Goal: Transaction & Acquisition: Book appointment/travel/reservation

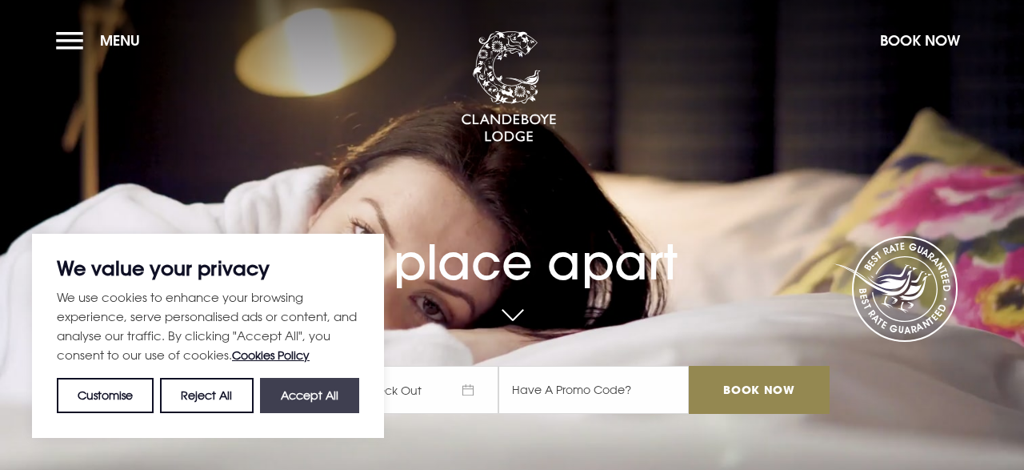
click at [329, 399] on button "Accept All" at bounding box center [309, 395] width 99 height 35
checkbox input "true"
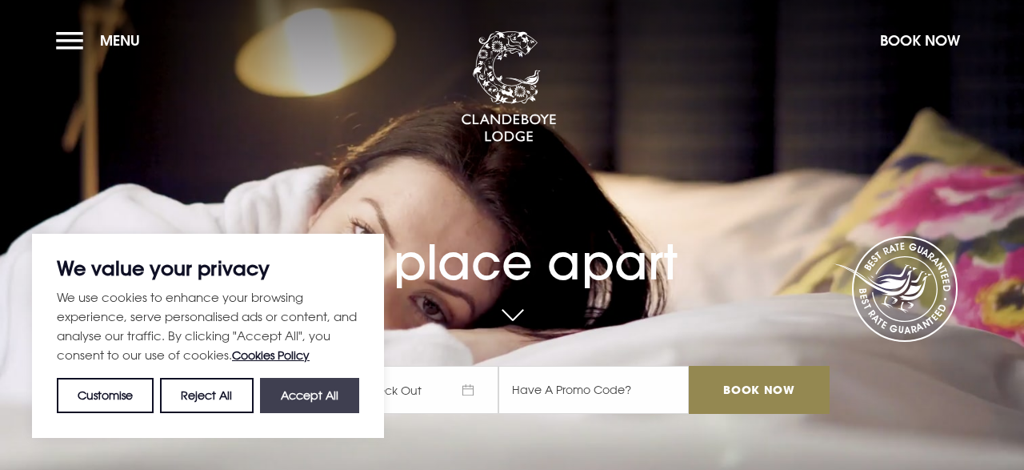
checkbox input "true"
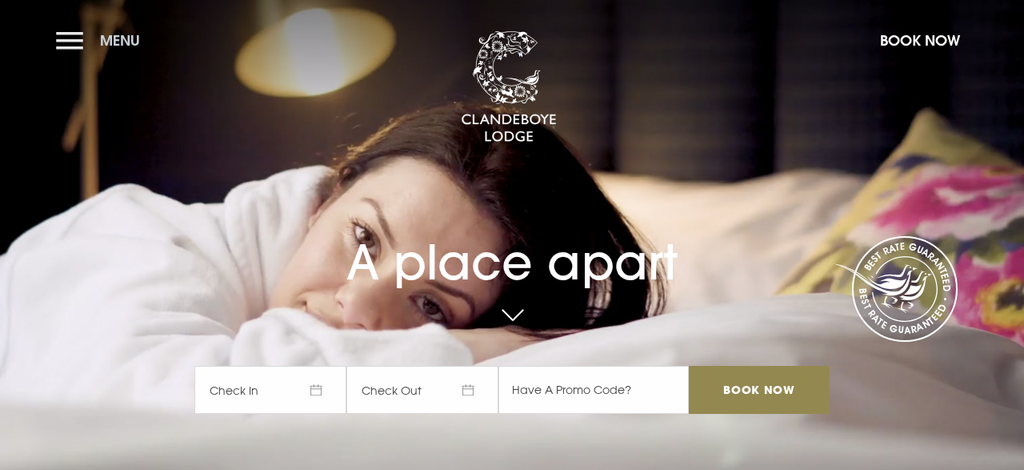
click at [76, 36] on button "Menu" at bounding box center [102, 40] width 92 height 34
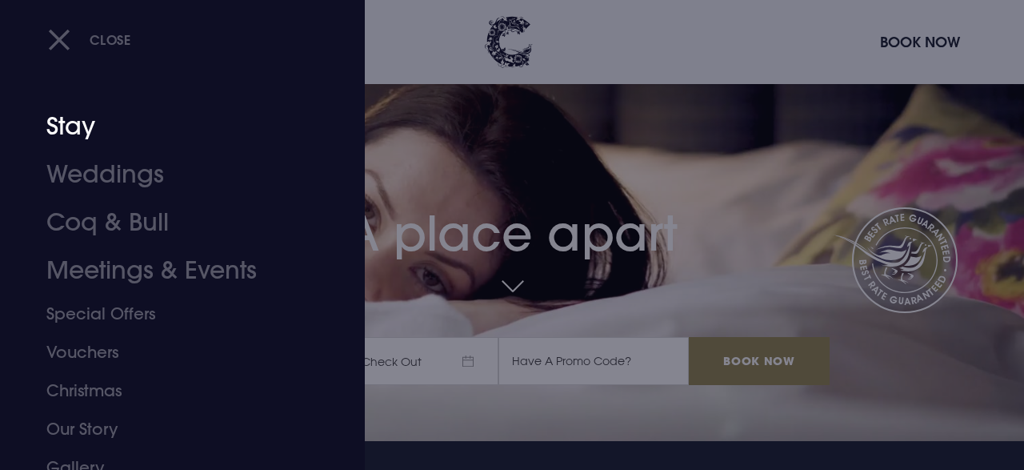
scroll to position [32, 0]
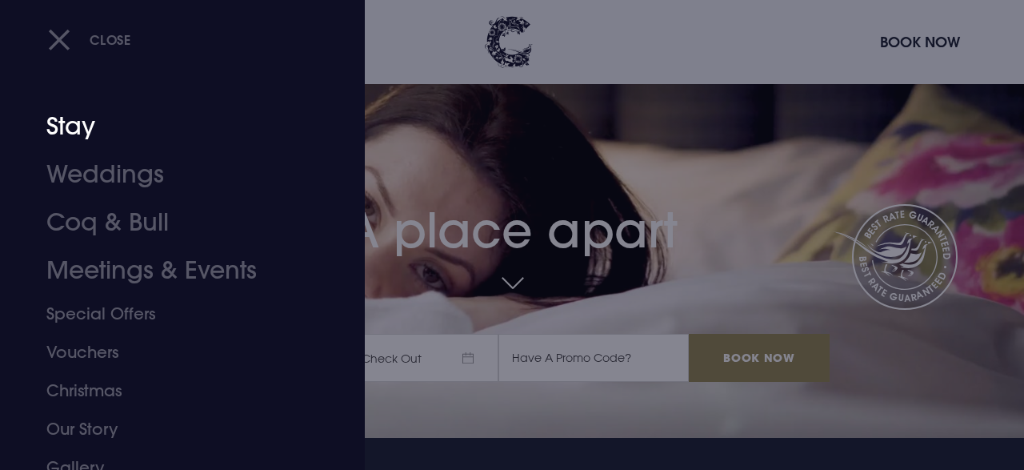
click at [76, 119] on link "Stay" at bounding box center [171, 126] width 250 height 48
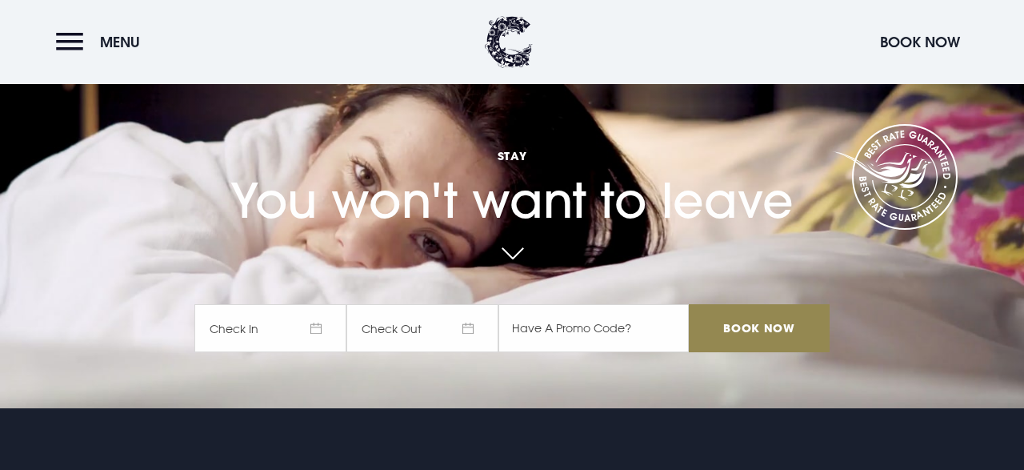
scroll to position [32, 0]
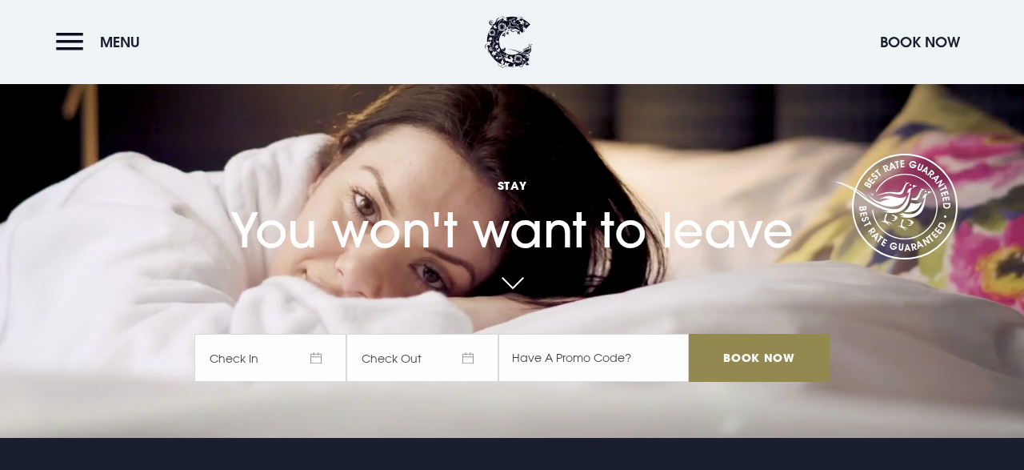
click at [306, 356] on span "Check In" at bounding box center [270, 358] width 152 height 48
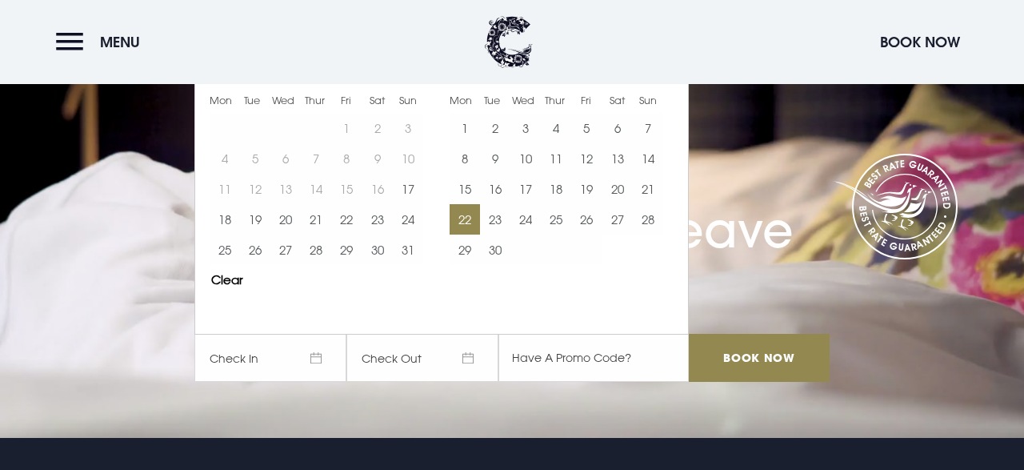
click at [464, 220] on button "22" at bounding box center [465, 219] width 30 height 30
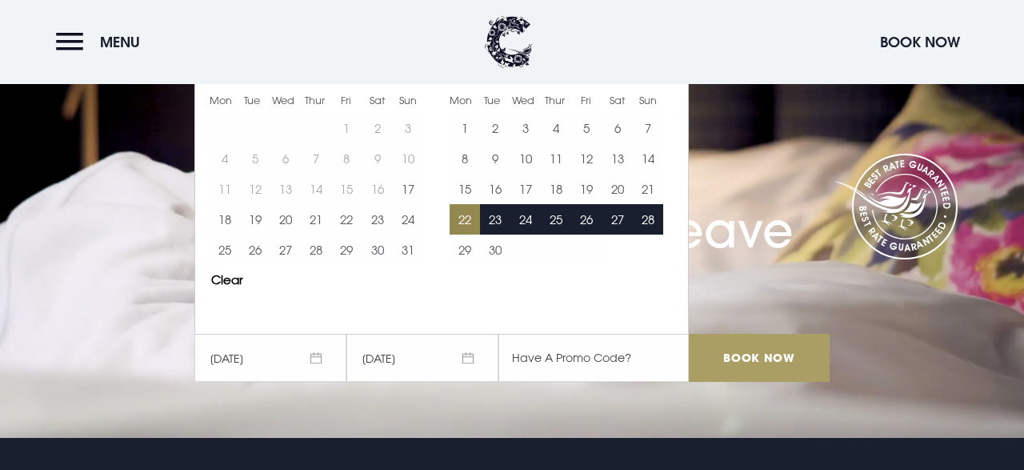
click at [720, 358] on input "Book Now" at bounding box center [759, 358] width 141 height 48
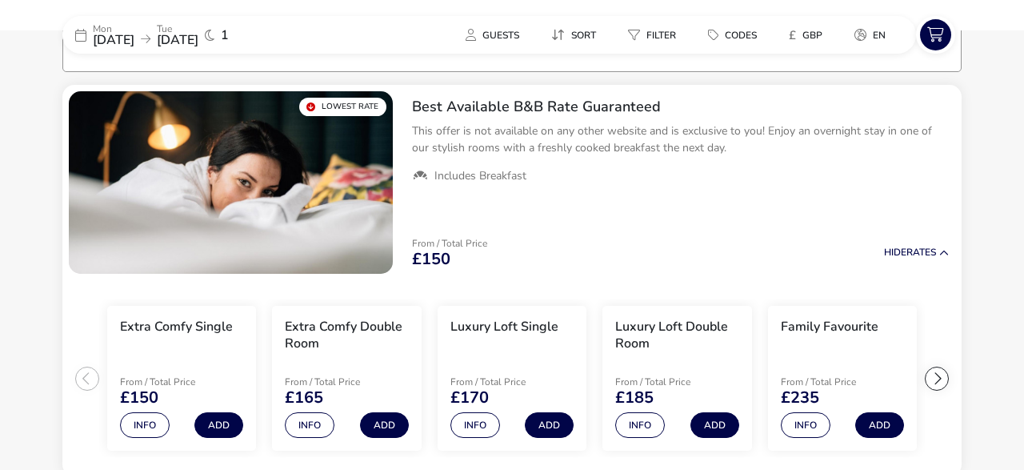
scroll to position [130, 0]
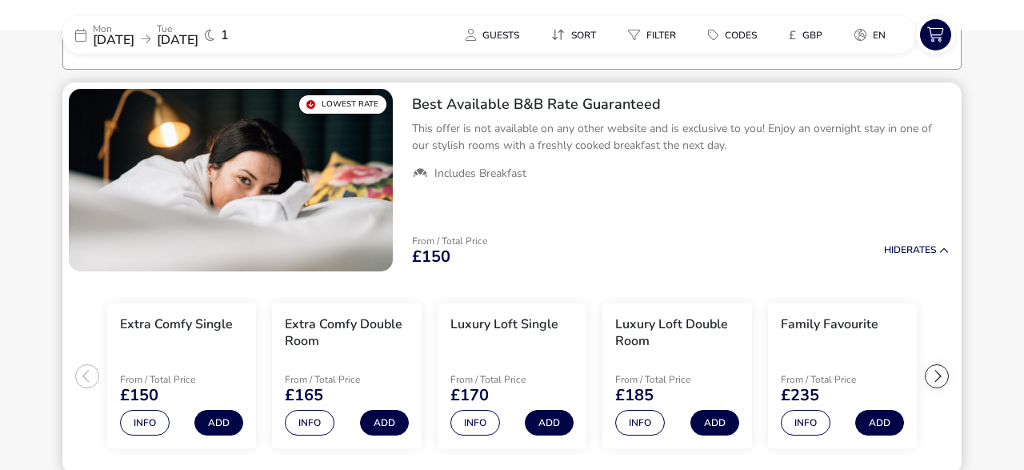
click at [943, 377] on div at bounding box center [937, 376] width 24 height 24
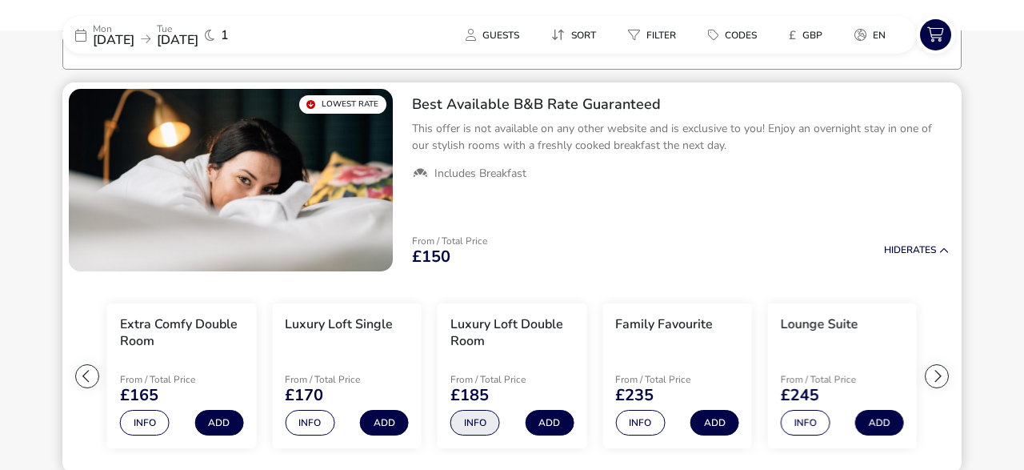
click at [473, 422] on button "Info" at bounding box center [476, 423] width 50 height 26
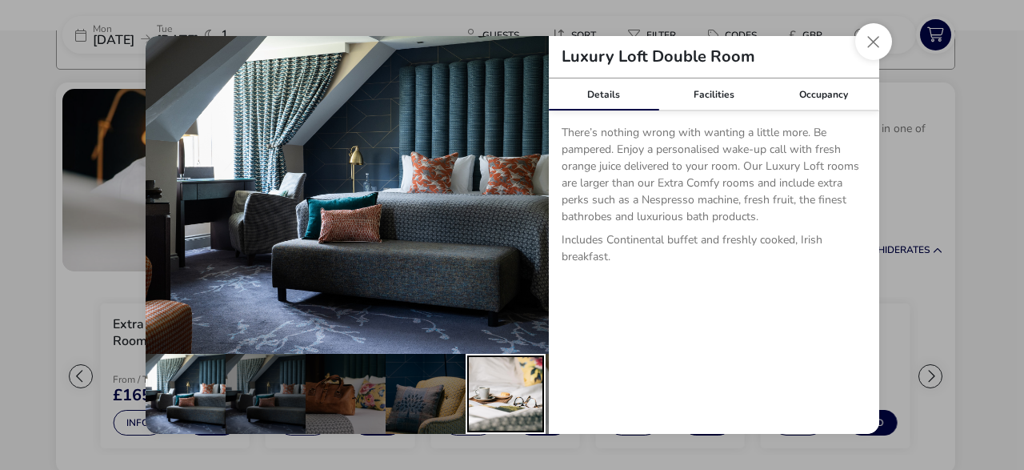
click at [471, 393] on div "details" at bounding box center [506, 394] width 80 height 80
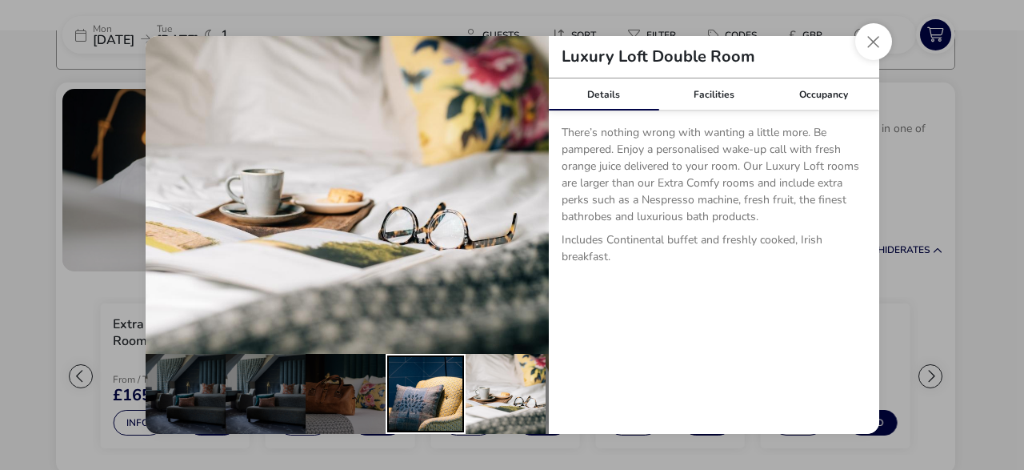
click at [413, 403] on div "details" at bounding box center [426, 394] width 80 height 80
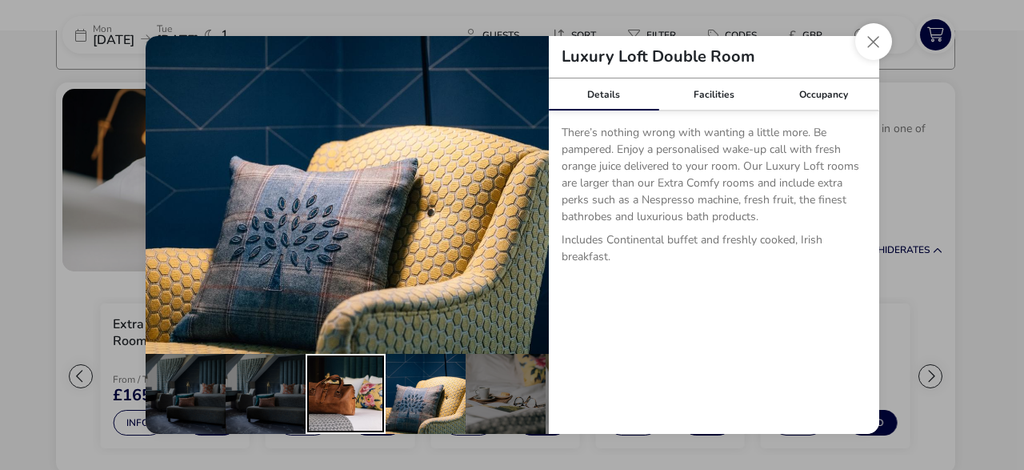
click at [350, 407] on div "details" at bounding box center [346, 394] width 80 height 80
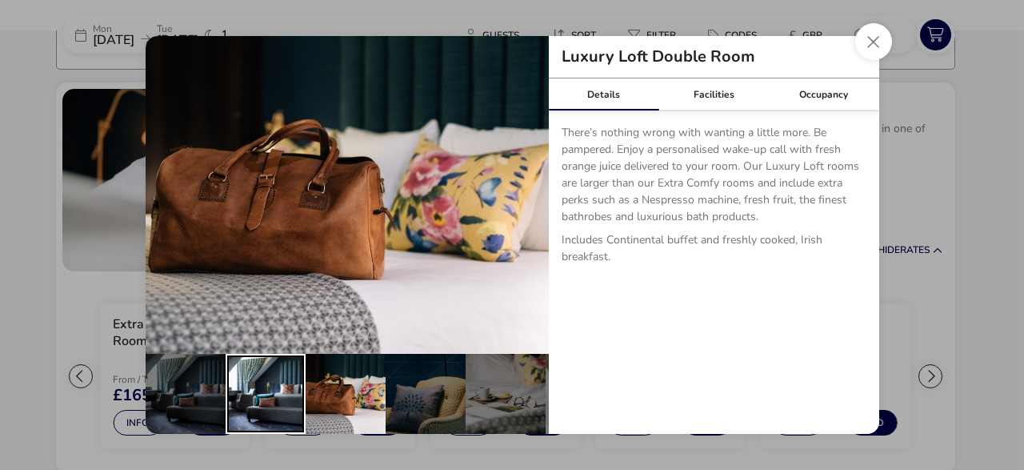
click at [291, 395] on div "details" at bounding box center [266, 394] width 80 height 80
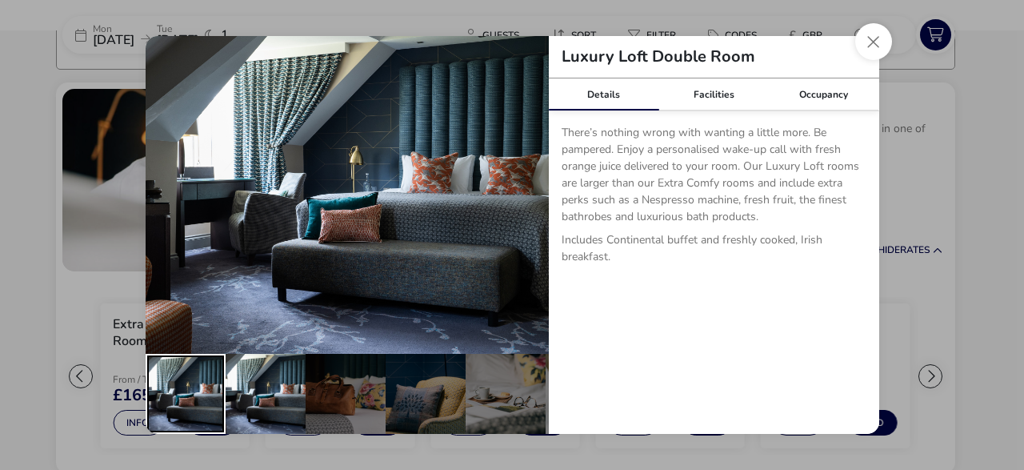
click at [206, 395] on div "details" at bounding box center [186, 394] width 80 height 80
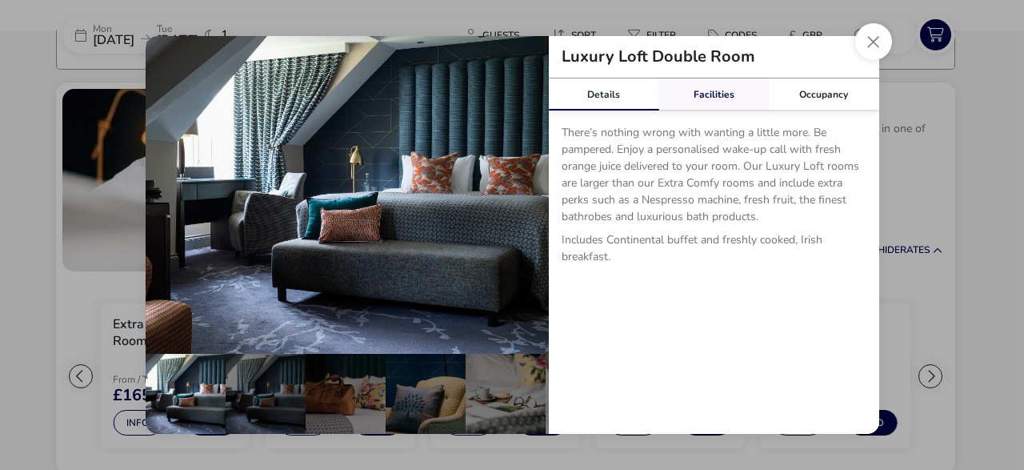
click at [706, 100] on link "Facilities" at bounding box center [714, 94] width 110 height 32
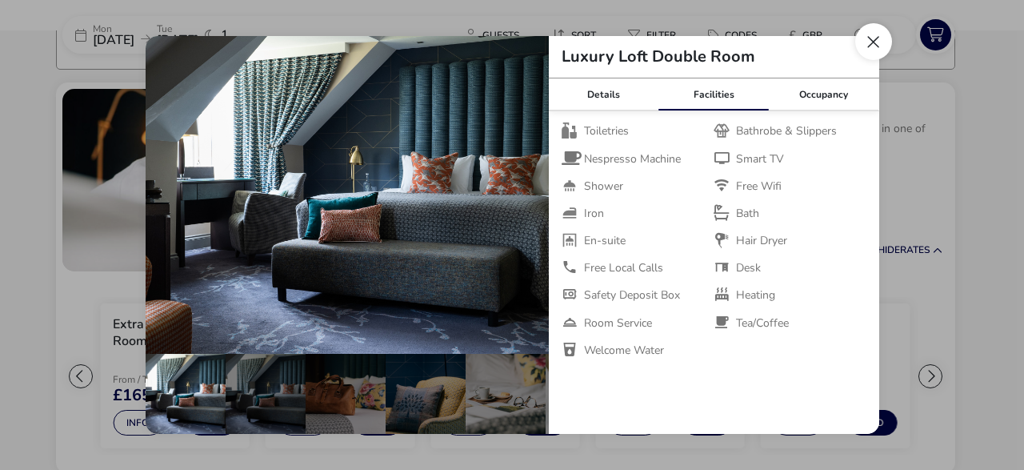
click at [877, 54] on button "Close dialog" at bounding box center [873, 41] width 37 height 37
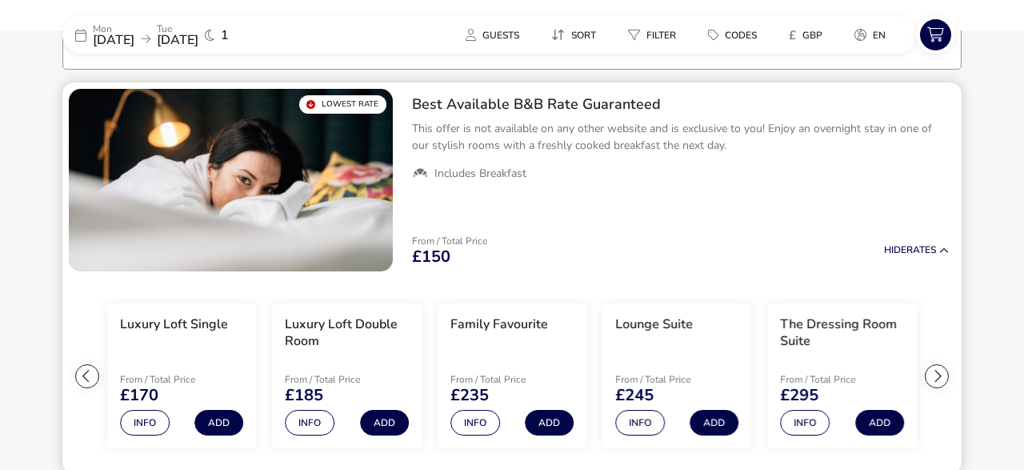
click at [85, 375] on div at bounding box center [87, 376] width 24 height 24
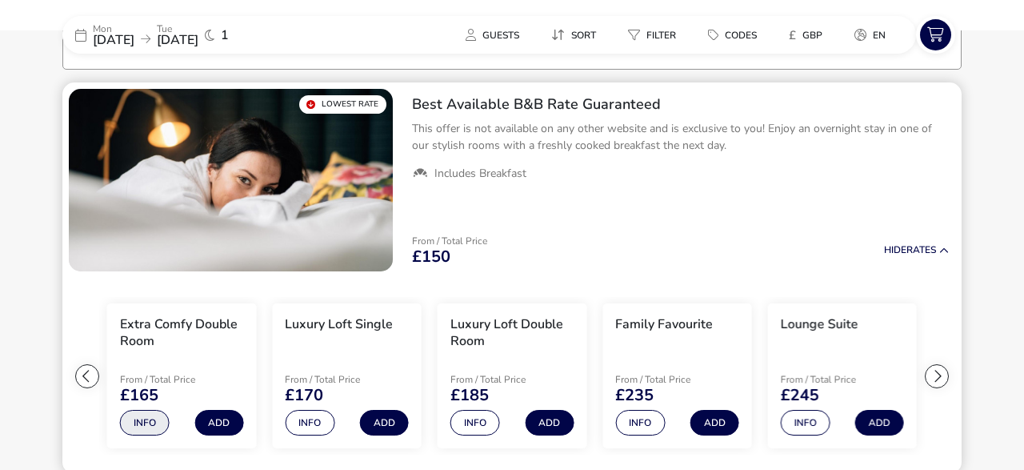
click at [150, 425] on button "Info" at bounding box center [145, 423] width 50 height 26
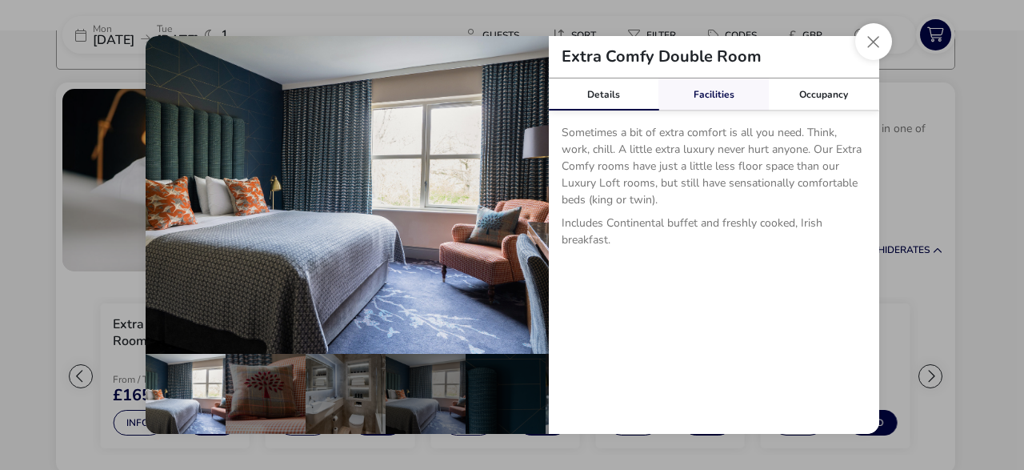
click at [715, 95] on link "Facilities" at bounding box center [714, 94] width 110 height 32
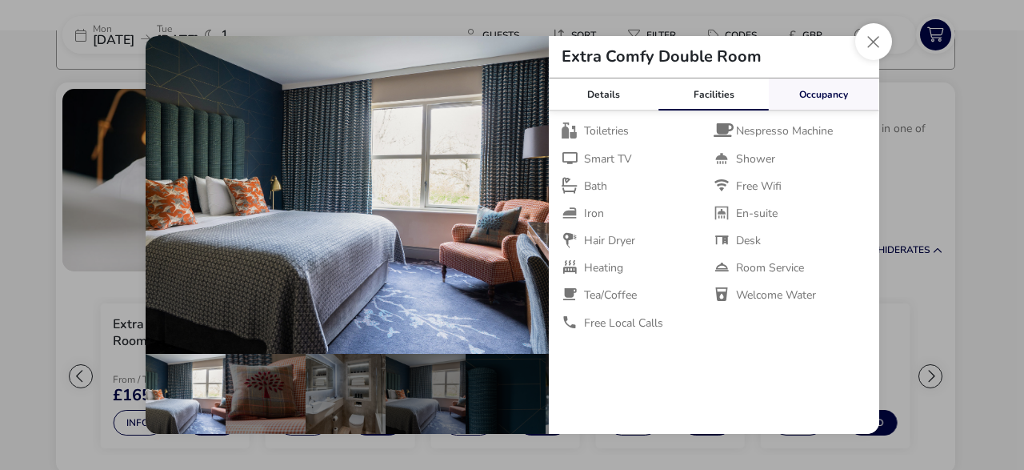
click at [809, 102] on link "Occupancy" at bounding box center [824, 94] width 110 height 32
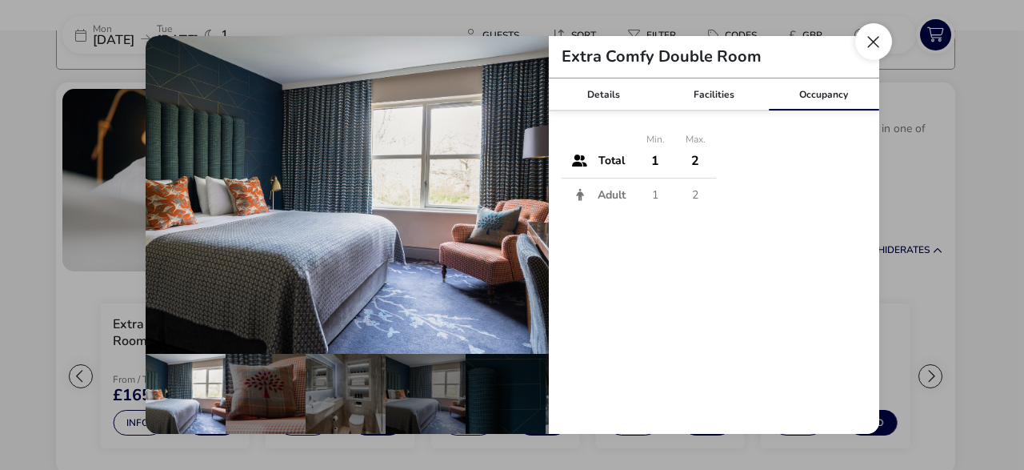
click at [871, 50] on button "Close dialog" at bounding box center [873, 41] width 37 height 37
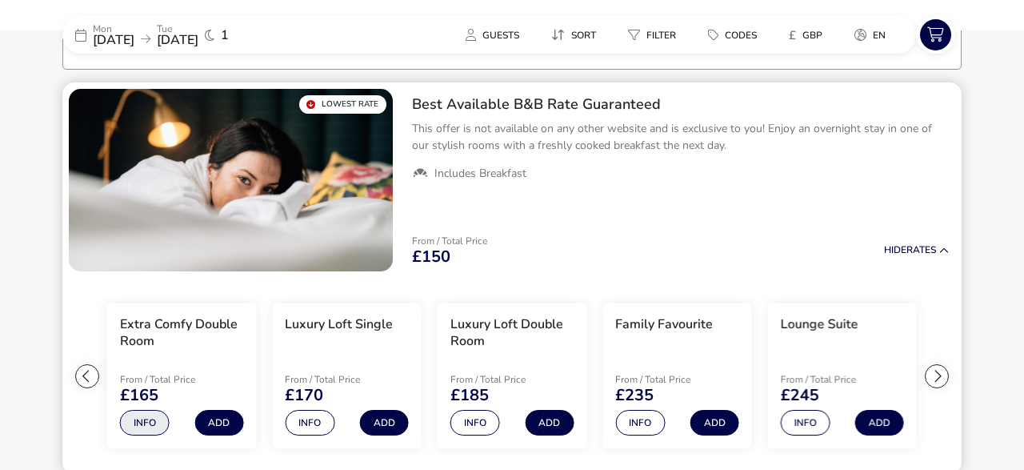
click at [145, 431] on button "Info" at bounding box center [145, 423] width 50 height 26
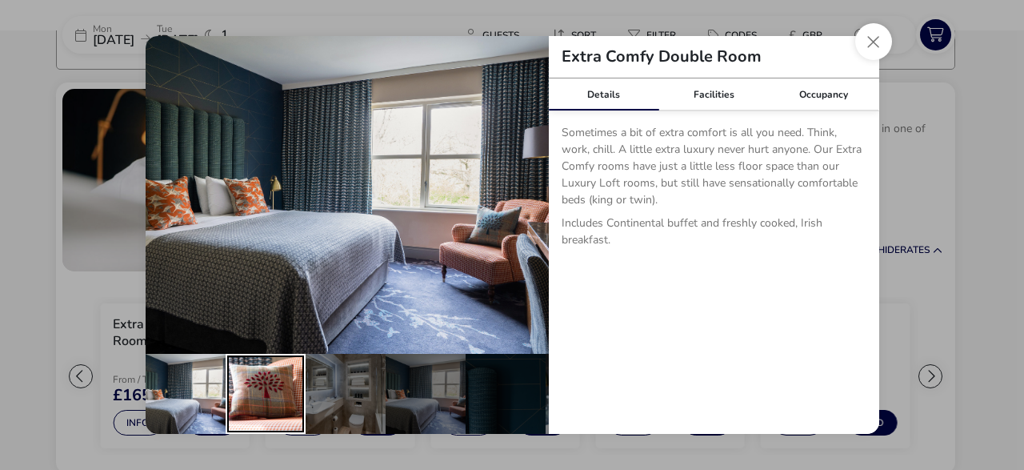
click at [270, 403] on div "details" at bounding box center [266, 394] width 80 height 80
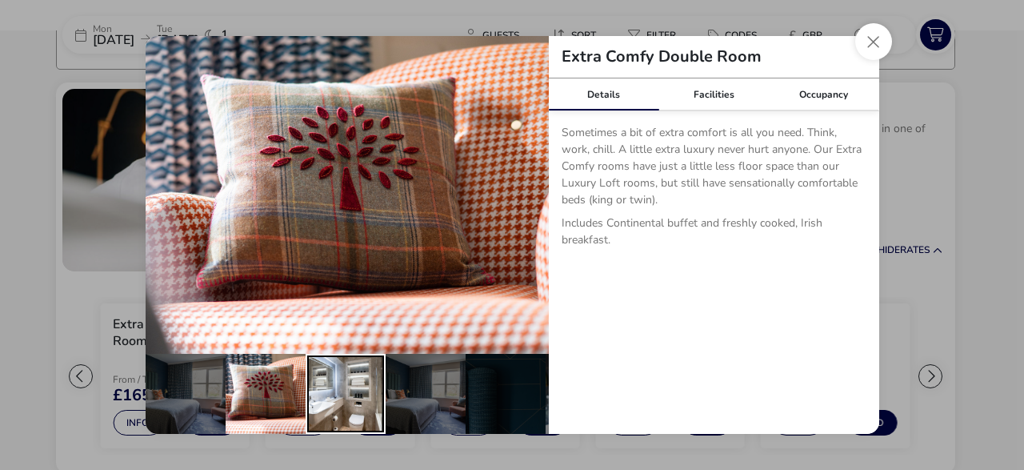
click at [327, 411] on div "details" at bounding box center [346, 394] width 80 height 80
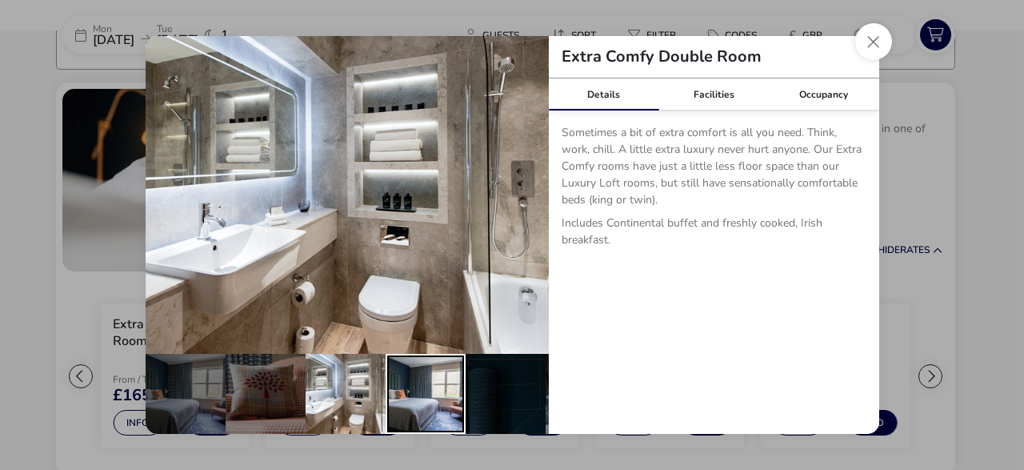
click at [423, 416] on div "details" at bounding box center [426, 394] width 80 height 80
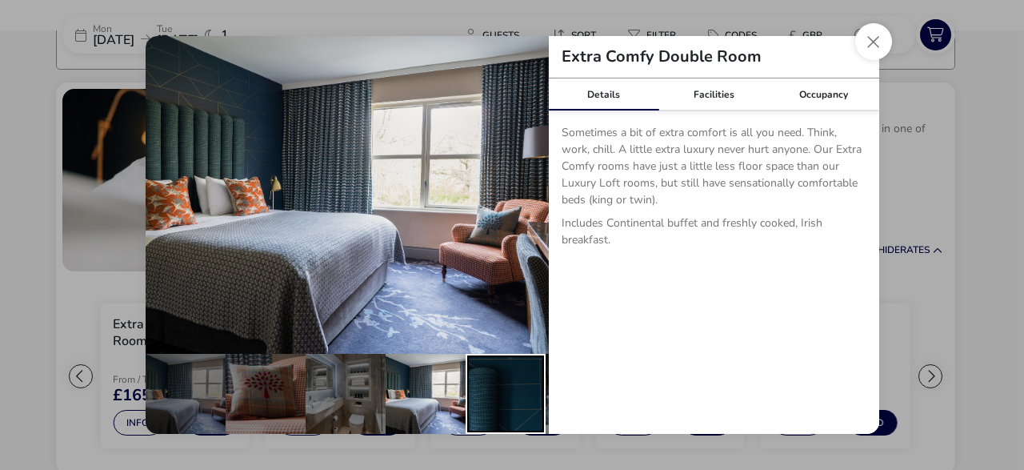
click at [539, 408] on div "details" at bounding box center [506, 394] width 80 height 80
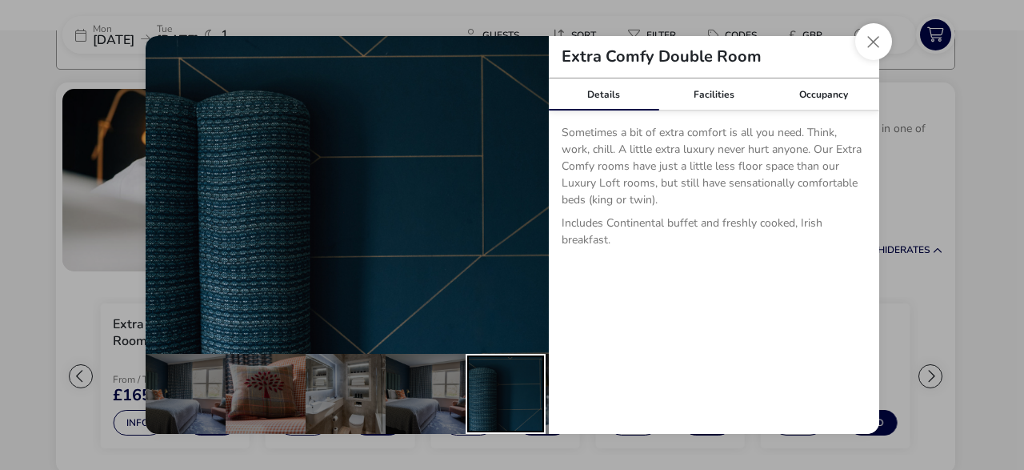
click at [539, 409] on div "details" at bounding box center [506, 394] width 80 height 80
click at [547, 407] on div "details" at bounding box center [586, 394] width 80 height 80
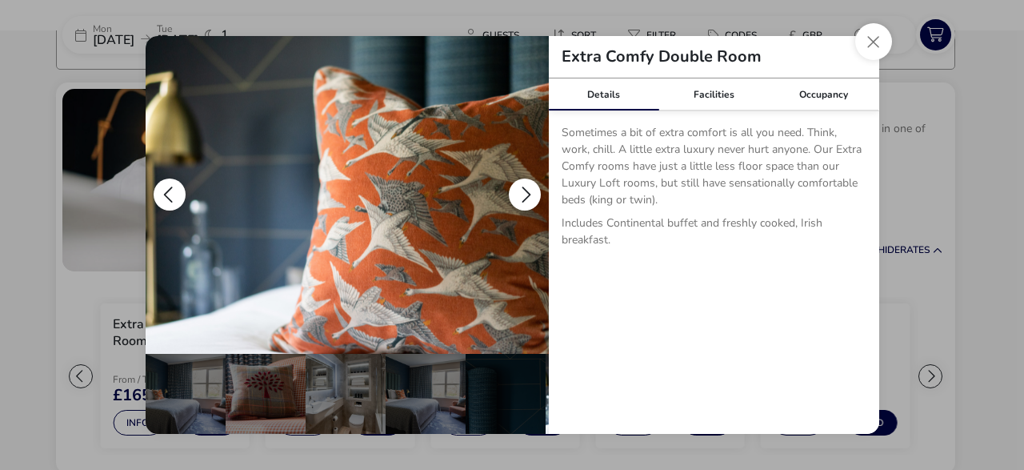
click at [528, 202] on button "details" at bounding box center [525, 194] width 32 height 32
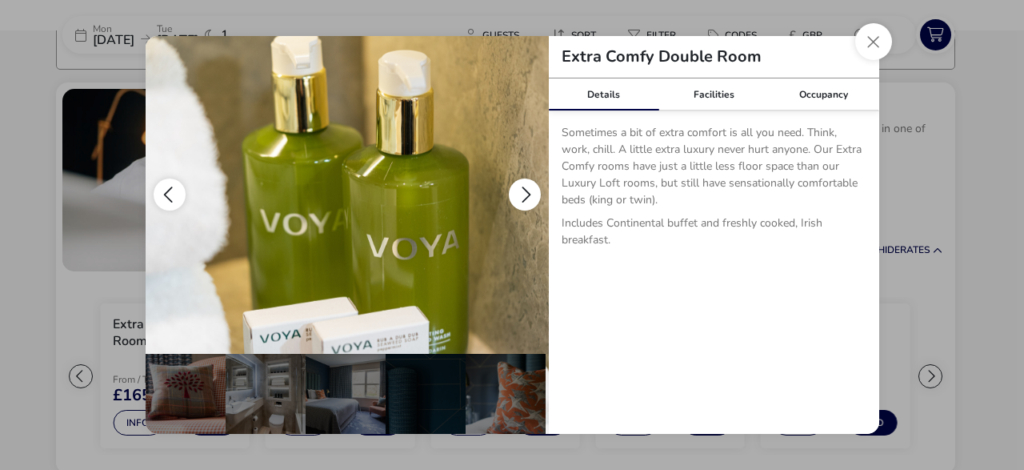
click at [528, 202] on button "details" at bounding box center [525, 194] width 32 height 32
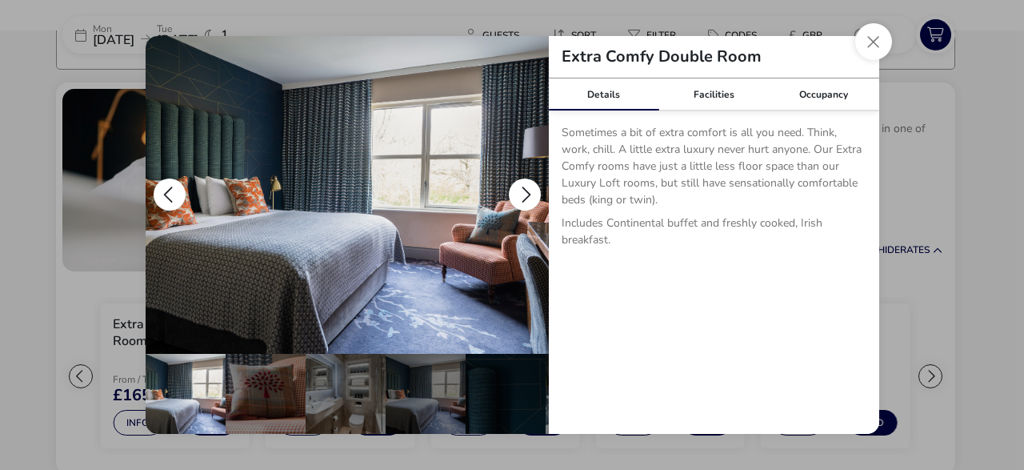
click at [528, 202] on button "details" at bounding box center [525, 194] width 32 height 32
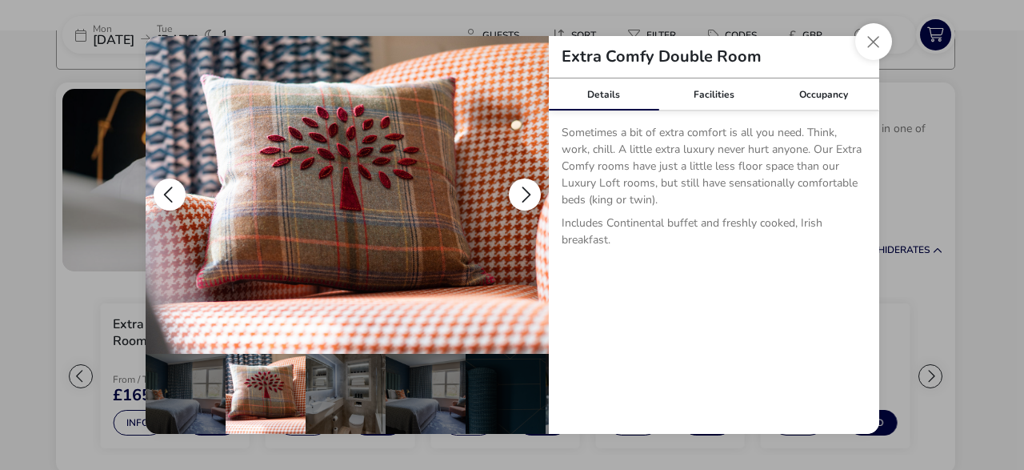
click at [528, 202] on button "details" at bounding box center [525, 194] width 32 height 32
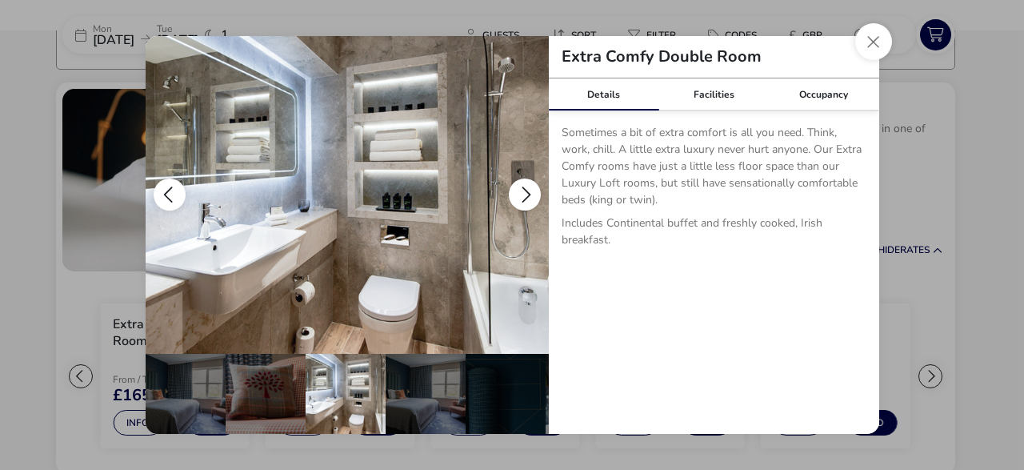
scroll to position [0, 80]
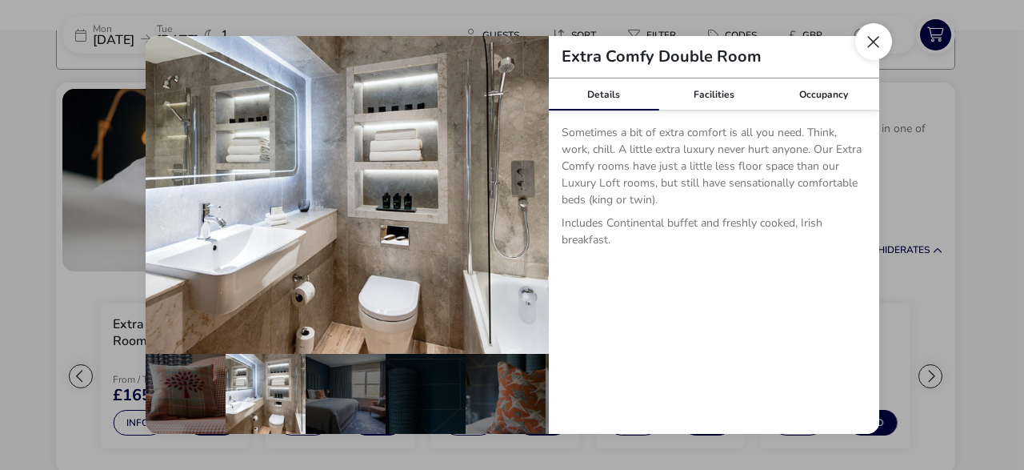
click at [874, 38] on button "Close dialog" at bounding box center [873, 41] width 37 height 37
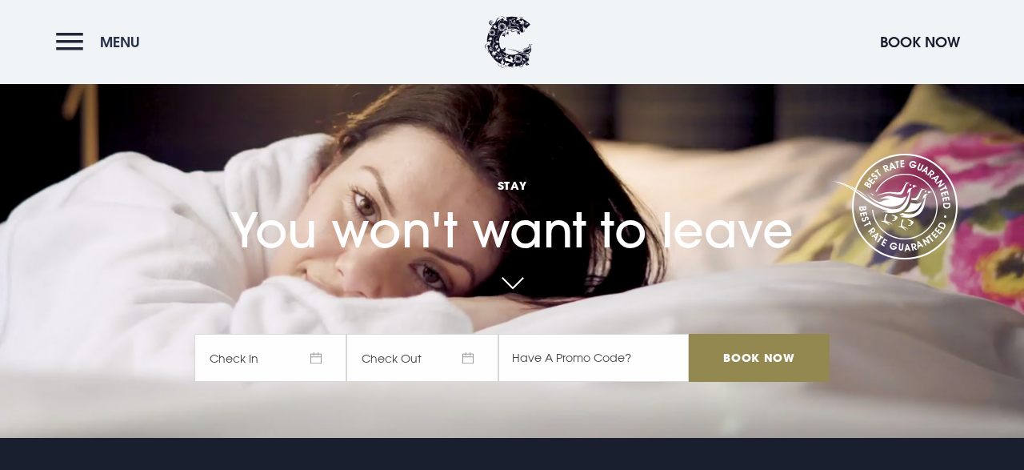
click at [77, 41] on button "Menu" at bounding box center [102, 42] width 92 height 34
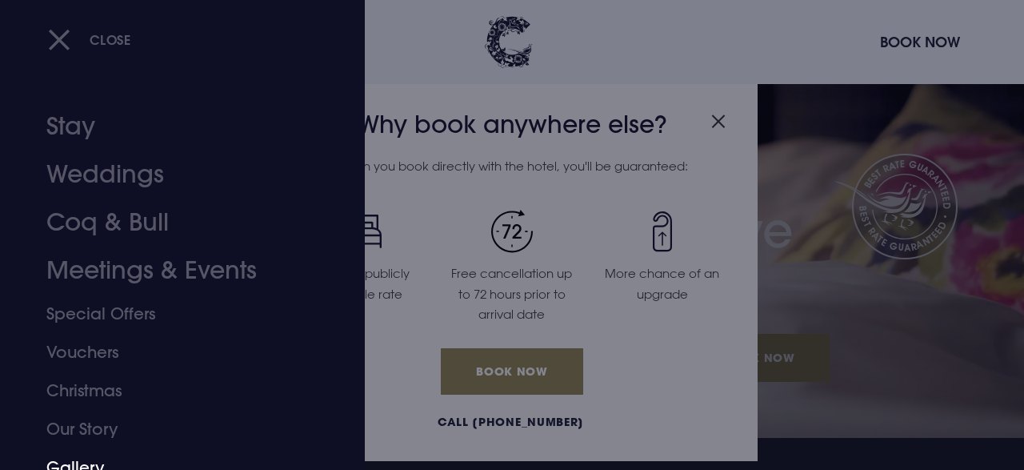
click at [94, 466] on link "Gallery" at bounding box center [171, 467] width 250 height 38
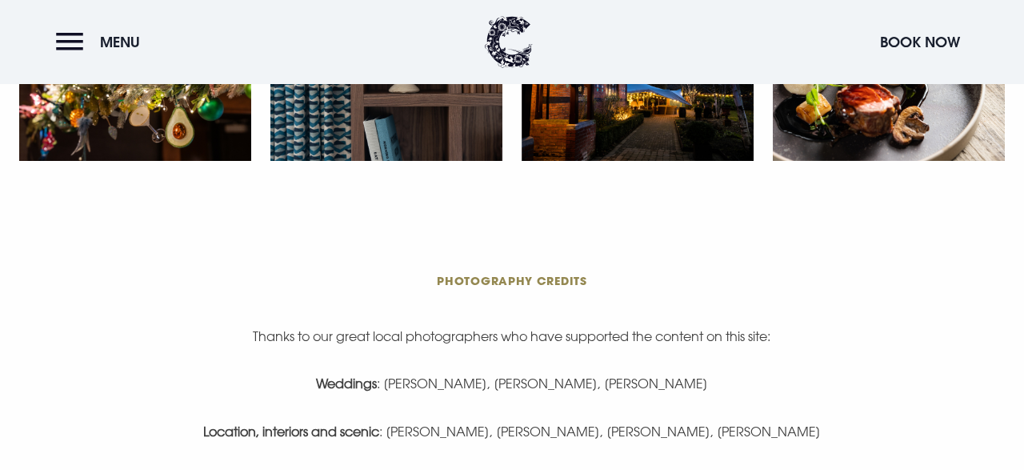
scroll to position [3073, 0]
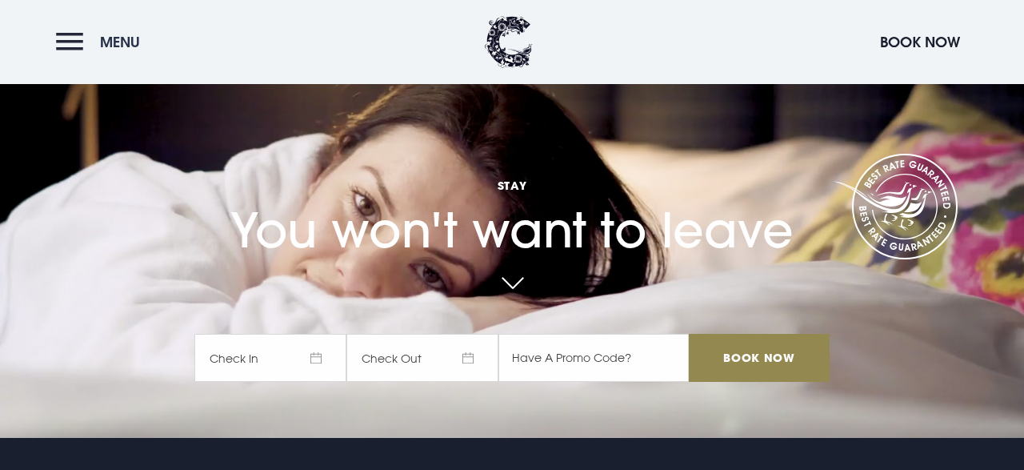
click at [74, 37] on button "Menu" at bounding box center [102, 42] width 92 height 34
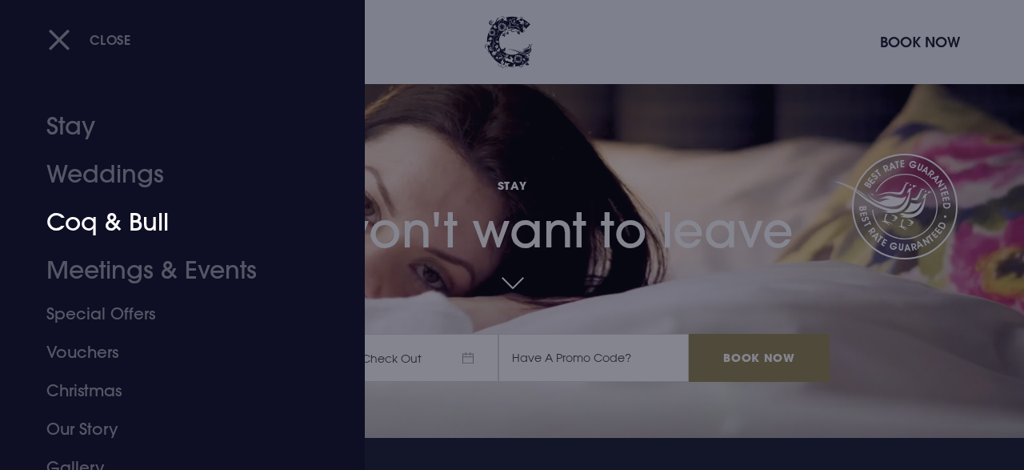
click at [114, 229] on link "Coq & Bull" at bounding box center [171, 222] width 250 height 48
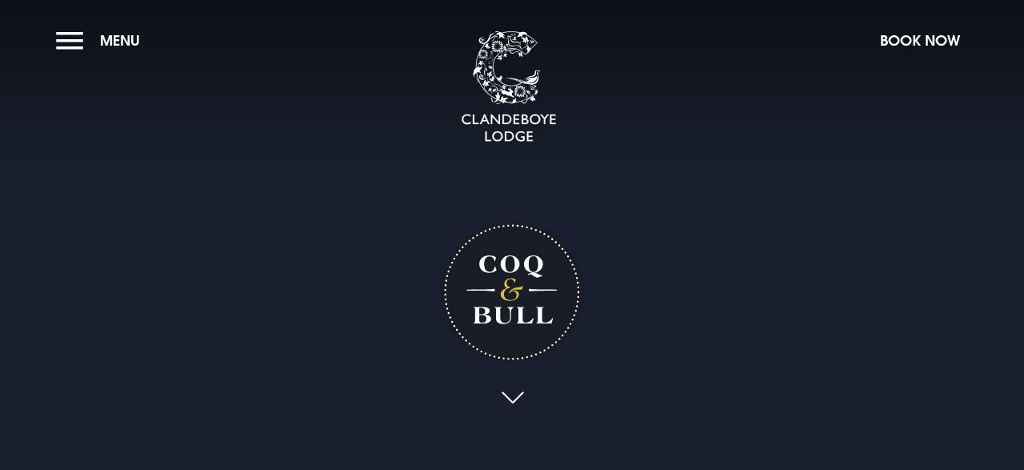
click at [514, 399] on link at bounding box center [512, 398] width 37 height 35
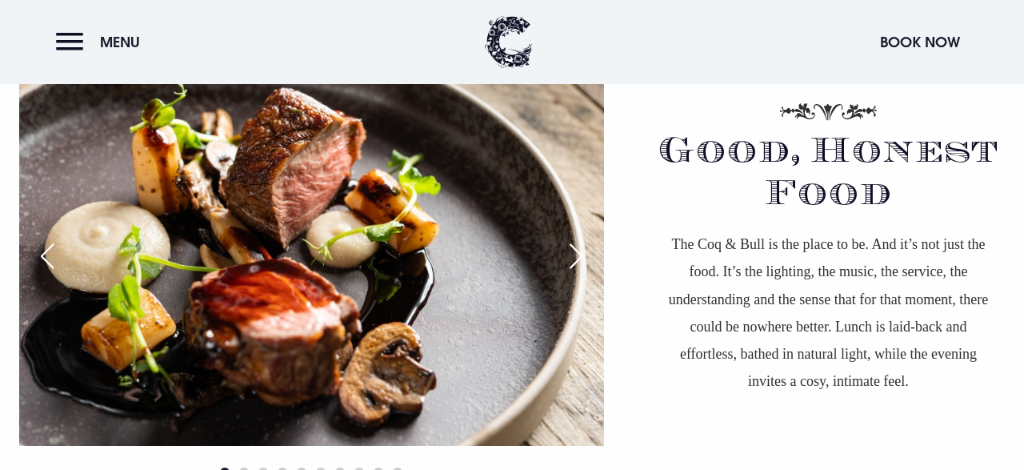
scroll to position [966, 0]
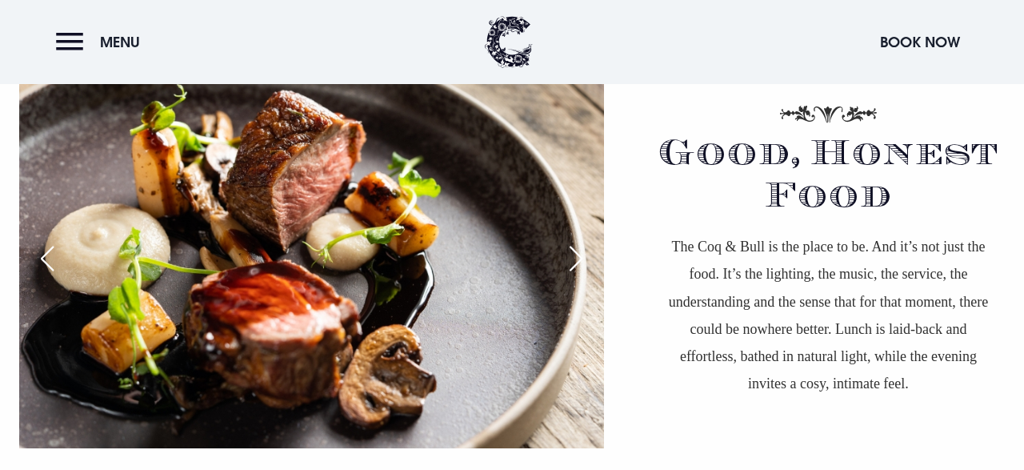
click at [581, 255] on div "Next slide" at bounding box center [576, 258] width 40 height 35
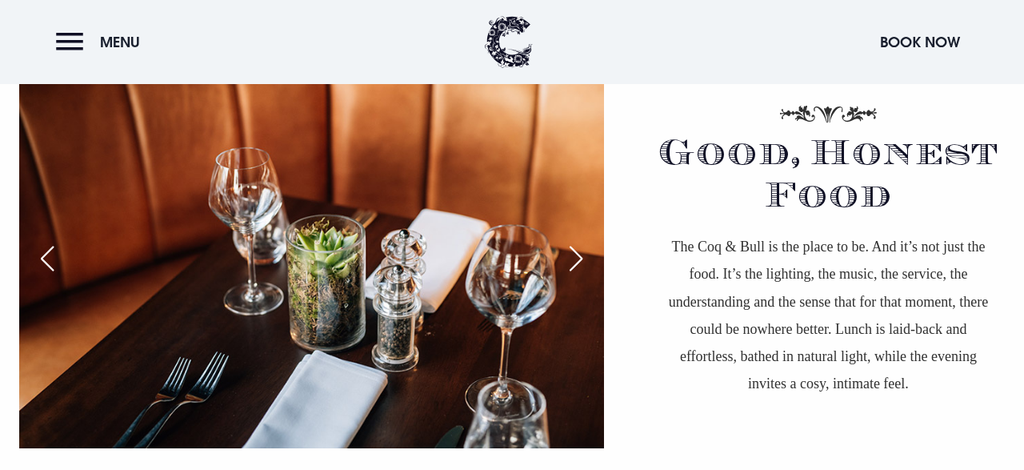
click at [581, 255] on div "Next slide" at bounding box center [576, 258] width 40 height 35
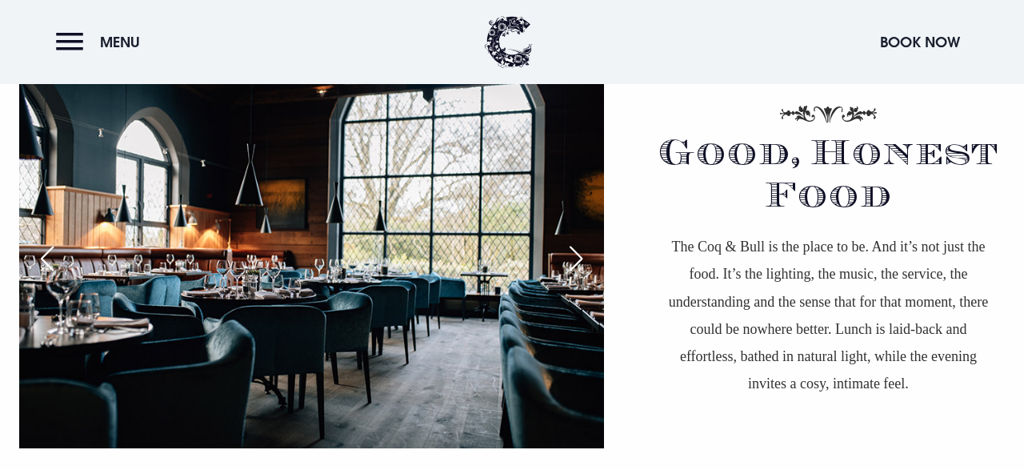
click at [581, 255] on div "Next slide" at bounding box center [576, 258] width 40 height 35
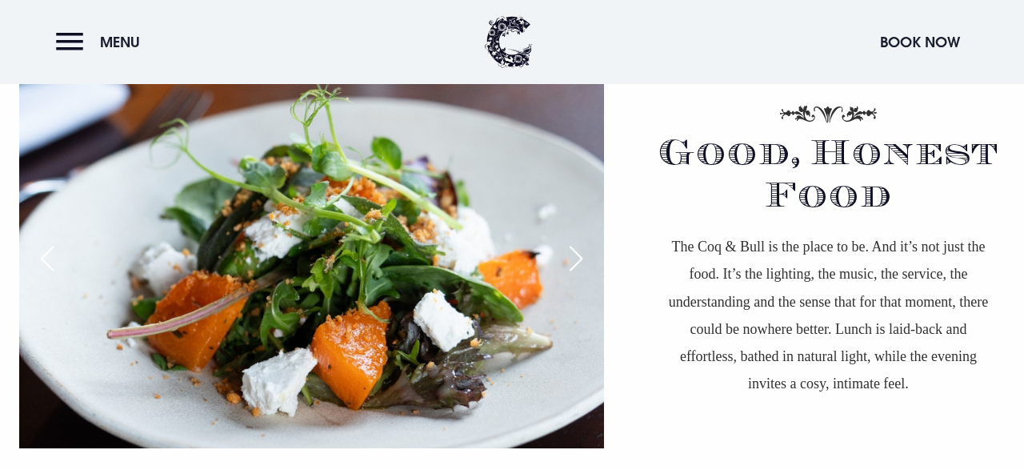
click at [581, 255] on div "Next slide" at bounding box center [576, 258] width 40 height 35
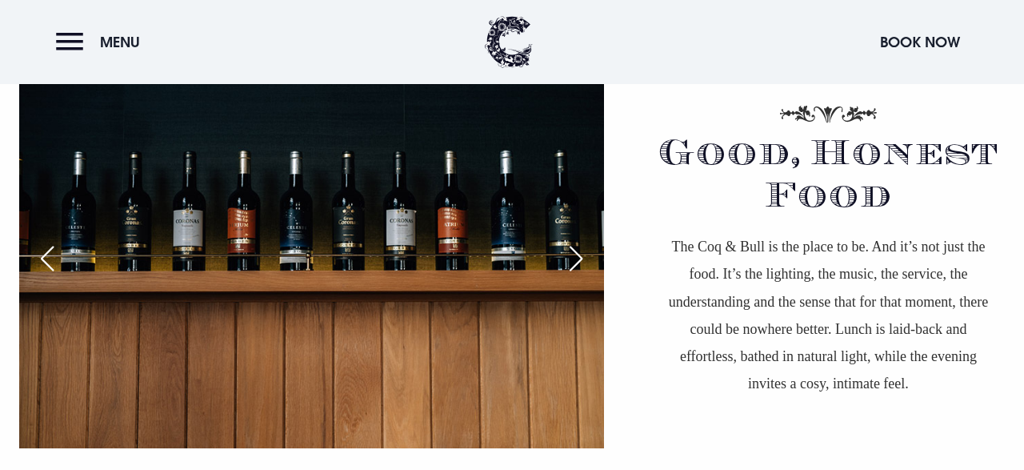
click at [581, 255] on div "Next slide" at bounding box center [576, 258] width 40 height 35
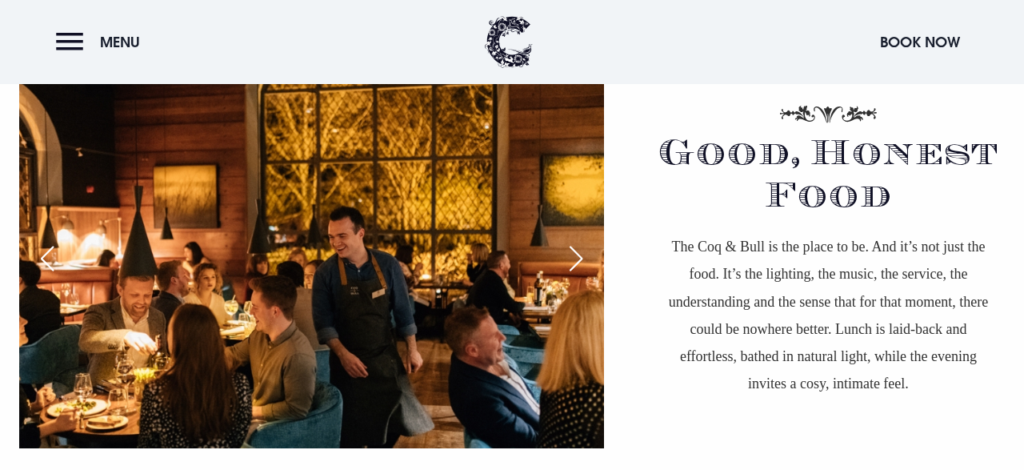
click at [581, 255] on div "Next slide" at bounding box center [576, 258] width 40 height 35
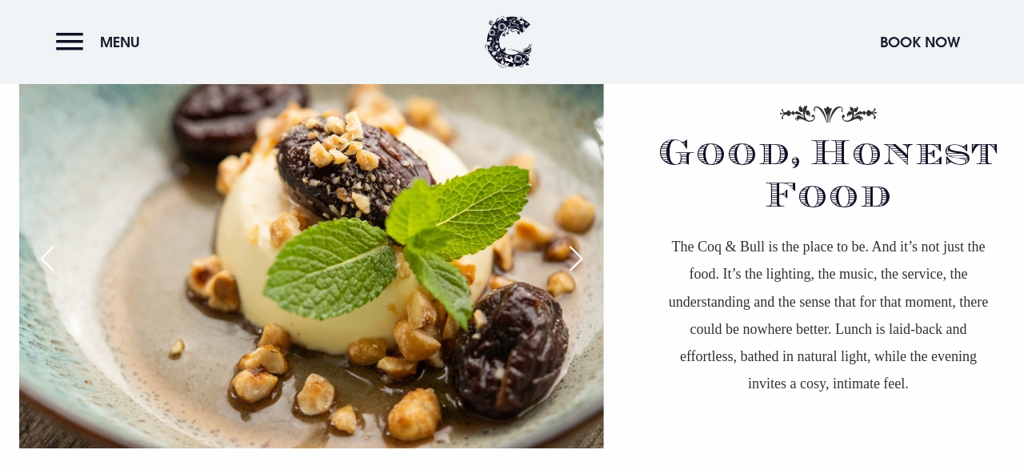
click at [581, 255] on div "Next slide" at bounding box center [576, 258] width 40 height 35
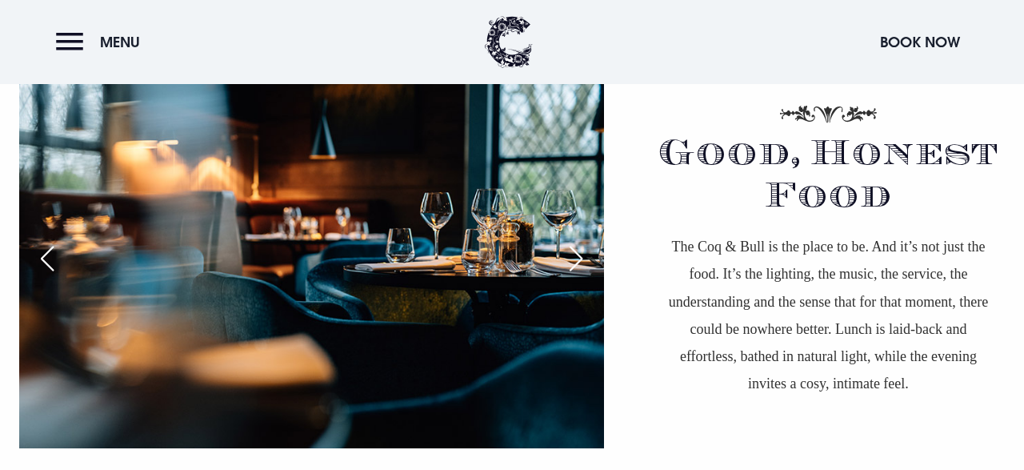
click at [581, 255] on div "Next slide" at bounding box center [576, 258] width 40 height 35
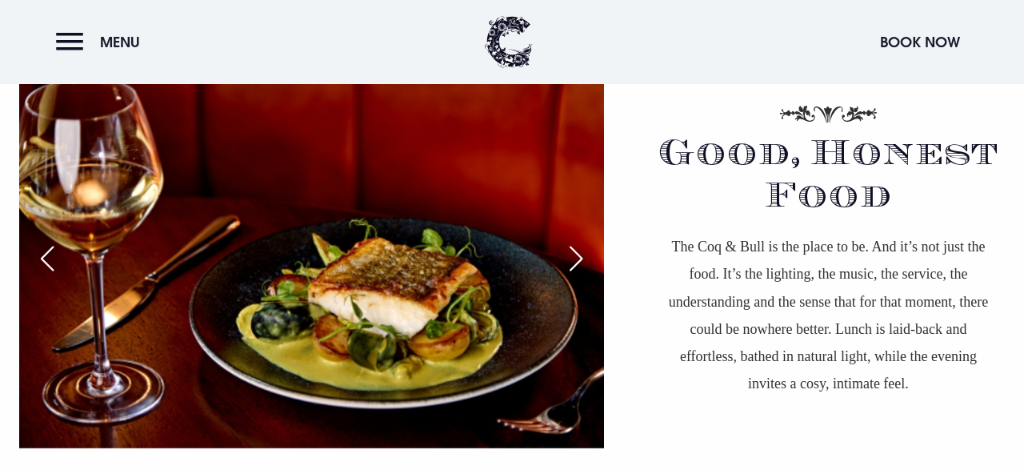
click at [581, 255] on div "Next slide" at bounding box center [576, 258] width 40 height 35
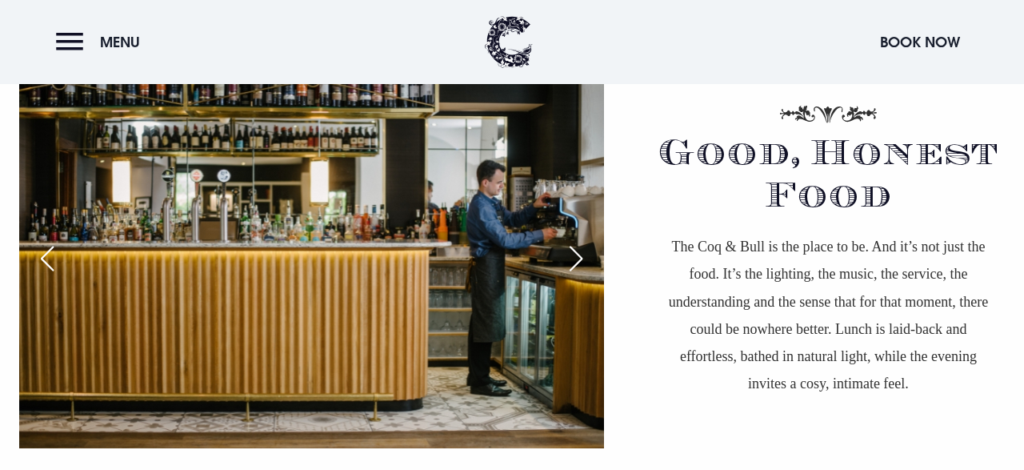
click at [582, 255] on div "Next slide" at bounding box center [576, 258] width 40 height 35
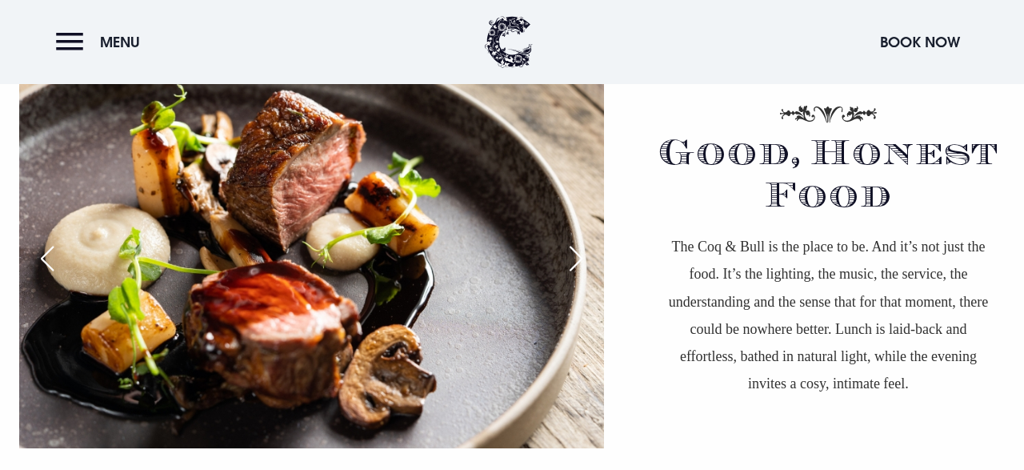
click at [582, 255] on div "Next slide" at bounding box center [576, 258] width 40 height 35
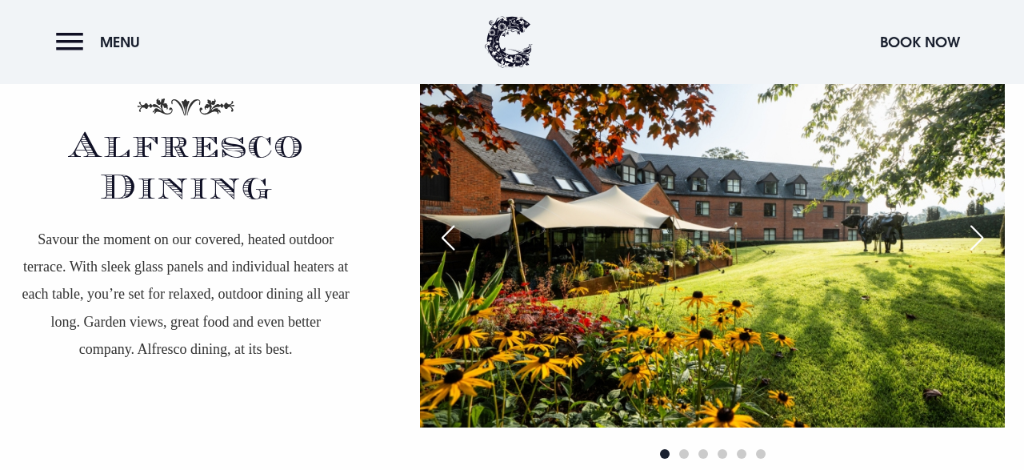
scroll to position [2822, 0]
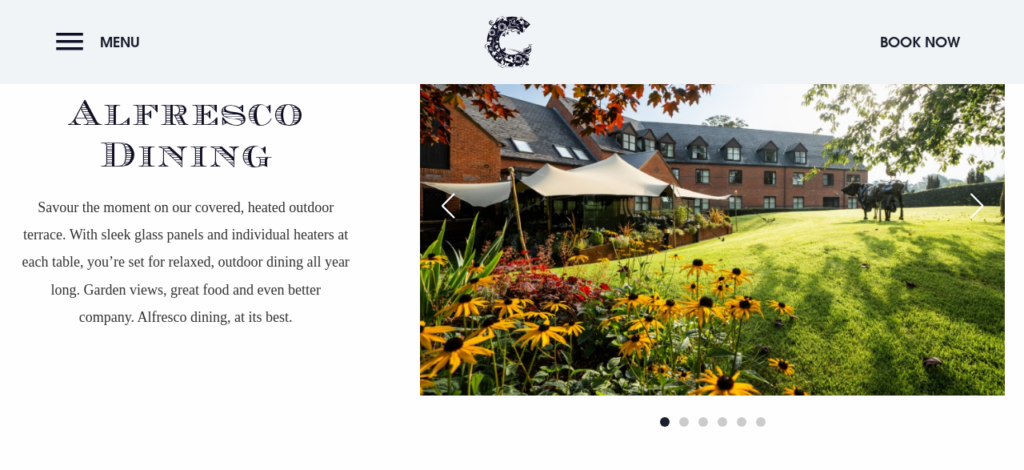
click at [981, 203] on div "Next slide" at bounding box center [977, 205] width 40 height 35
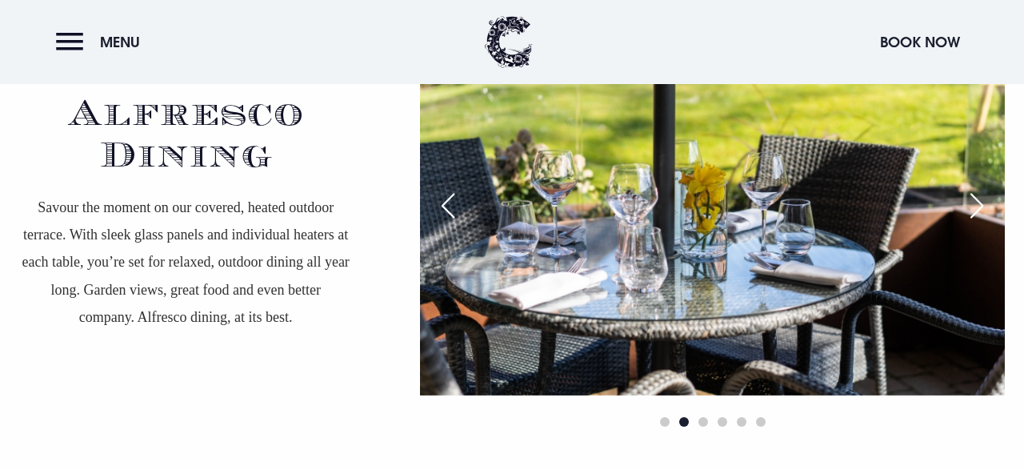
click at [981, 204] on div "Next slide" at bounding box center [977, 205] width 40 height 35
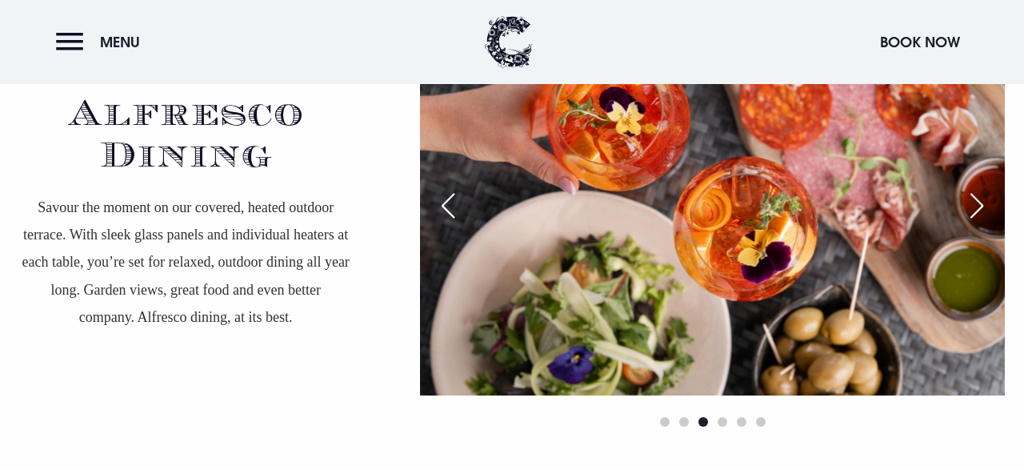
click at [981, 204] on div "Next slide" at bounding box center [977, 205] width 40 height 35
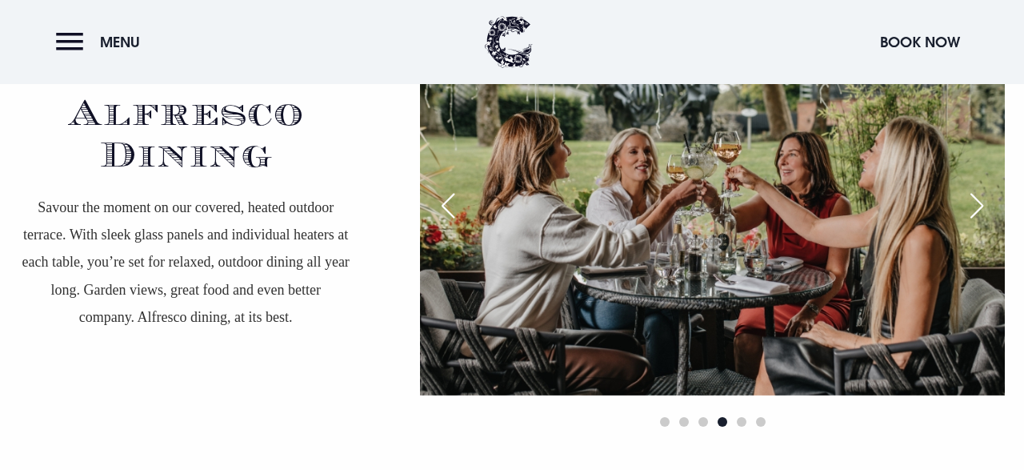
click at [981, 204] on div "Next slide" at bounding box center [977, 205] width 40 height 35
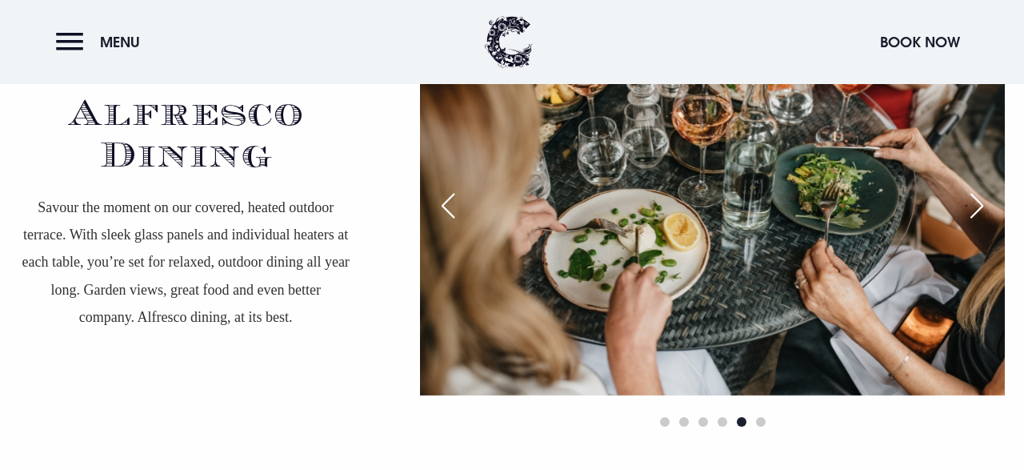
click at [981, 204] on div "Next slide" at bounding box center [977, 205] width 40 height 35
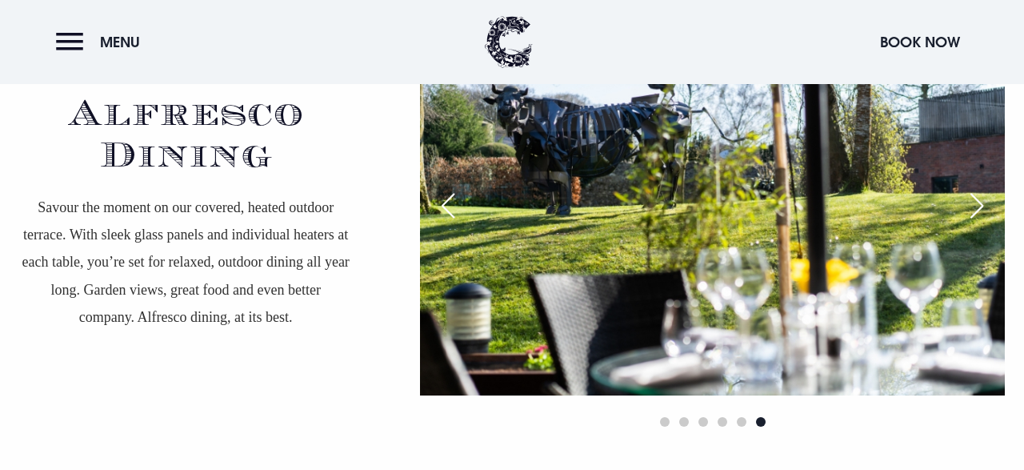
click at [981, 204] on div "Next slide" at bounding box center [977, 205] width 40 height 35
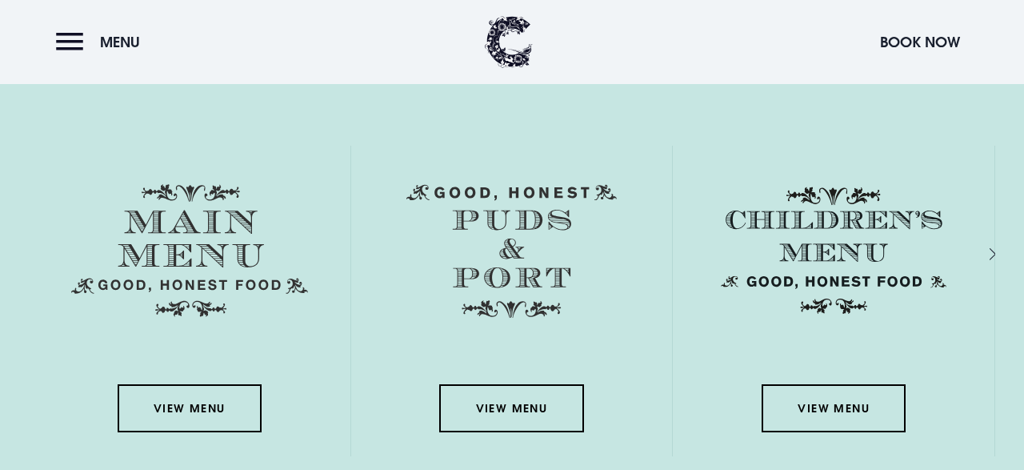
scroll to position [2169, 0]
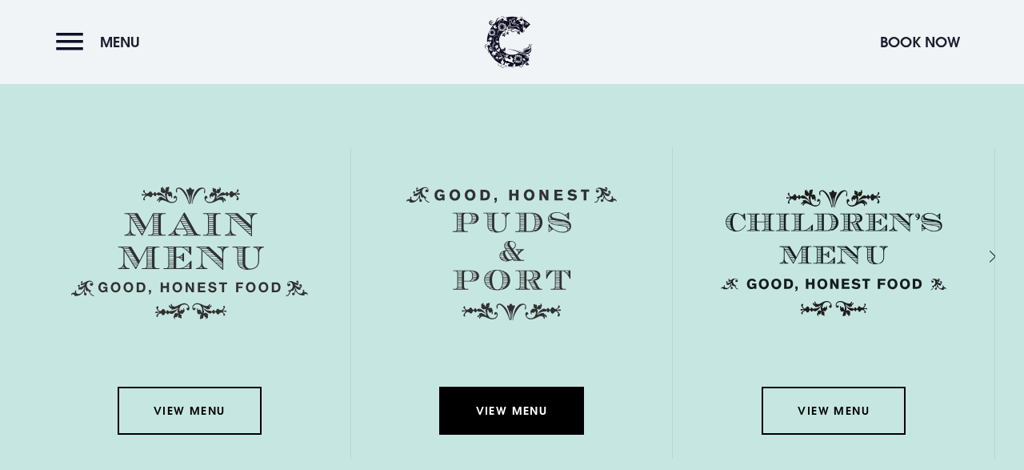
click at [540, 407] on link "View Menu" at bounding box center [511, 411] width 144 height 48
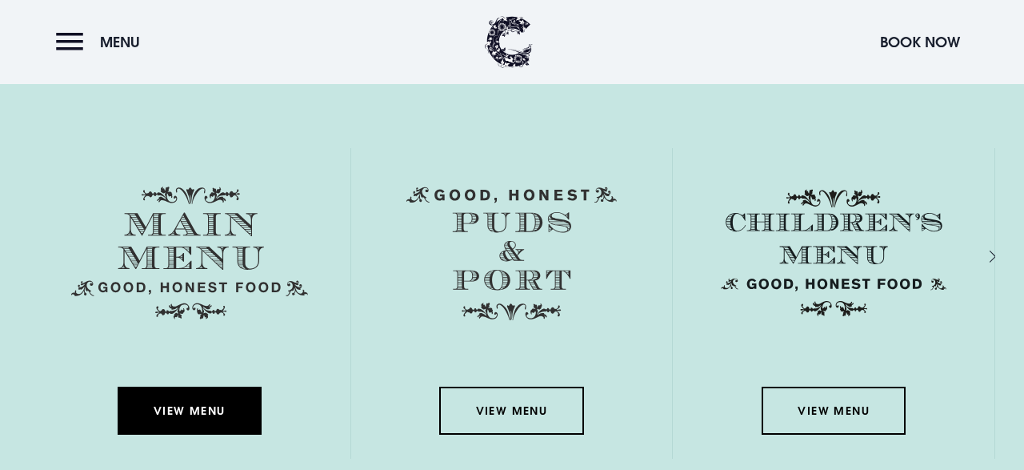
click at [201, 408] on link "View Menu" at bounding box center [190, 411] width 144 height 48
